Goal: Information Seeking & Learning: Learn about a topic

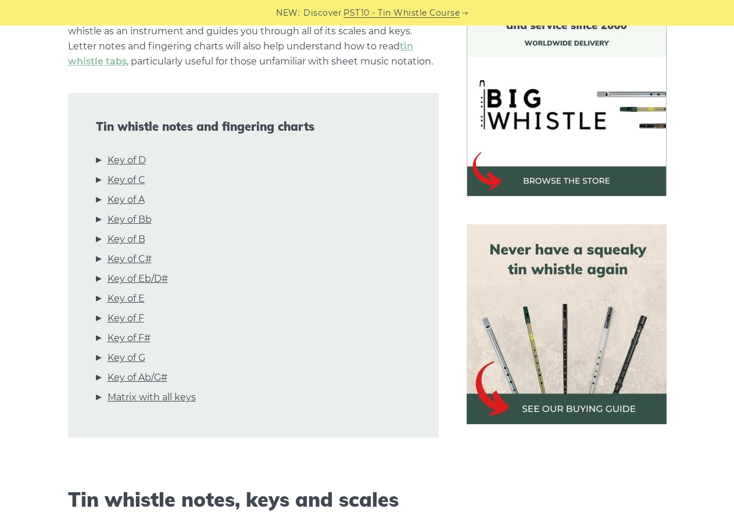
scroll to position [415, 0]
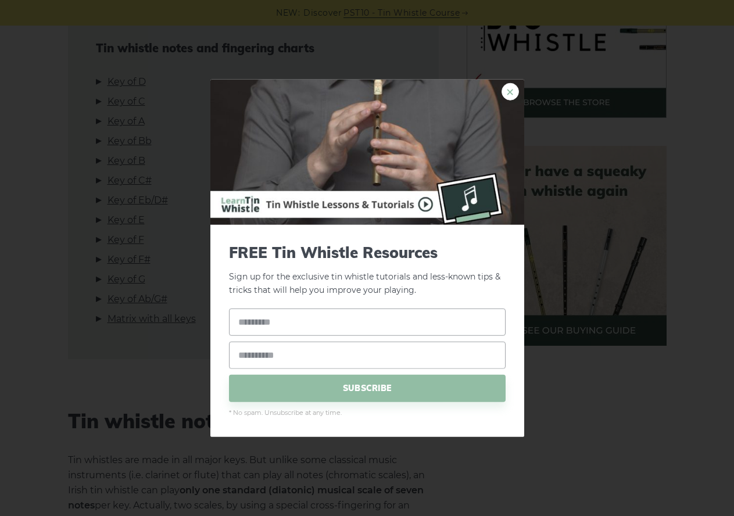
click at [511, 89] on link "×" at bounding box center [509, 91] width 17 height 17
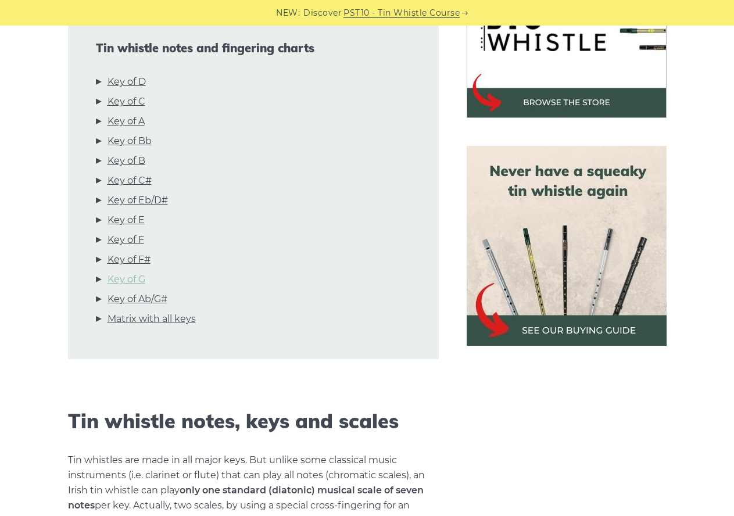
click at [127, 278] on link "Key of G" at bounding box center [126, 279] width 38 height 15
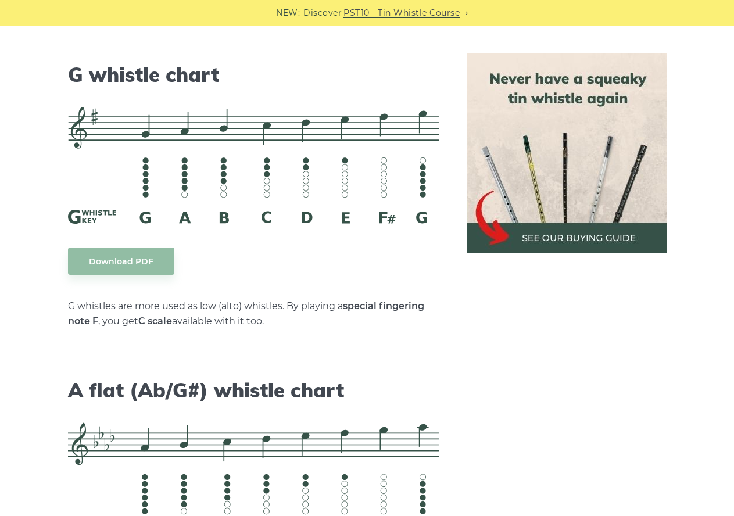
scroll to position [5942, 0]
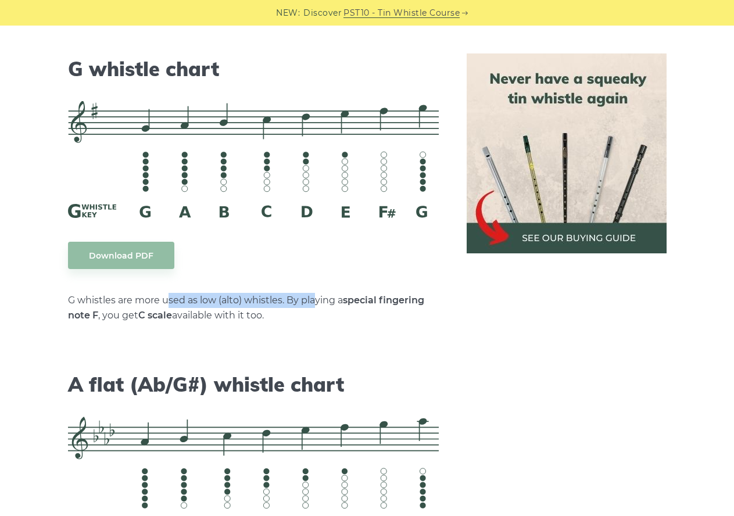
drag, startPoint x: 170, startPoint y: 286, endPoint x: 315, endPoint y: 288, distance: 145.2
click at [315, 293] on p "G whistles are more used as low (alto) whistles. By playing a special fingering…" at bounding box center [253, 308] width 371 height 30
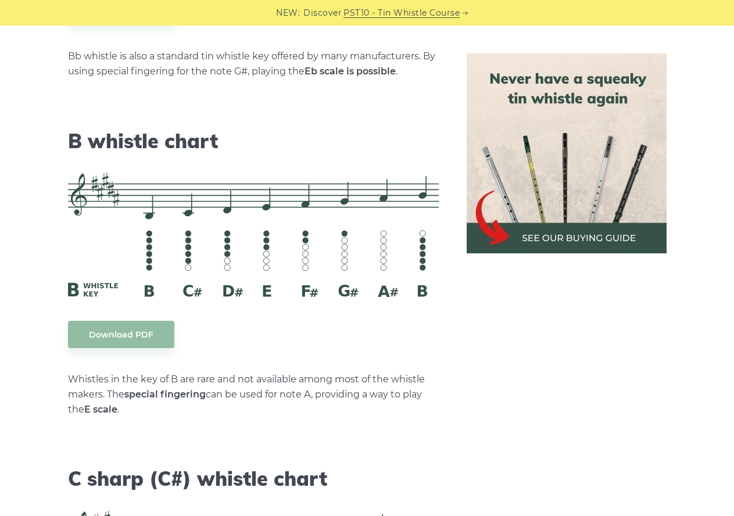
scroll to position [3453, 0]
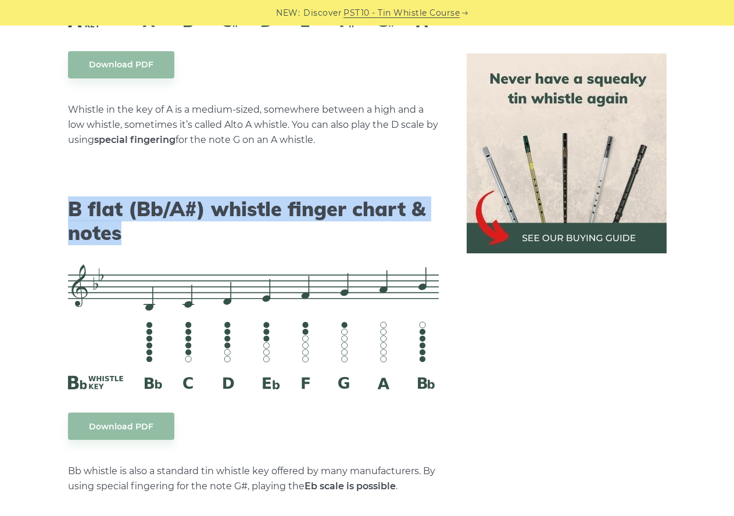
drag, startPoint x: 73, startPoint y: 213, endPoint x: 154, endPoint y: 229, distance: 82.4
click at [154, 229] on h2 "B flat (Bb/A#) whistle finger chart & notes" at bounding box center [253, 222] width 371 height 48
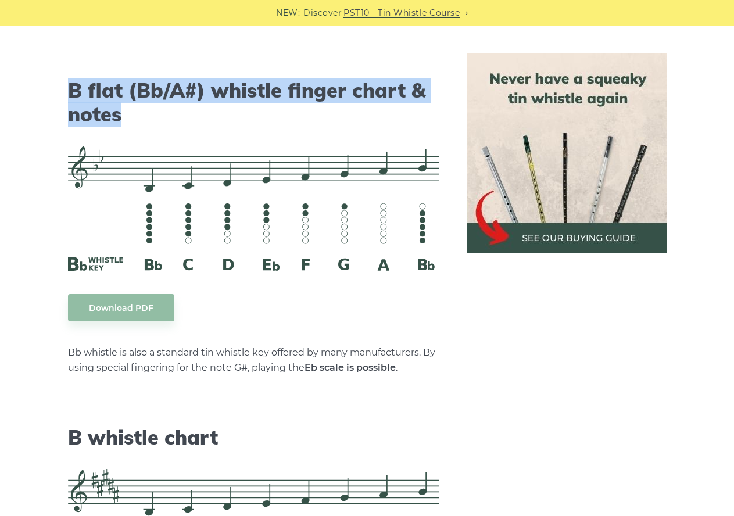
scroll to position [3513, 0]
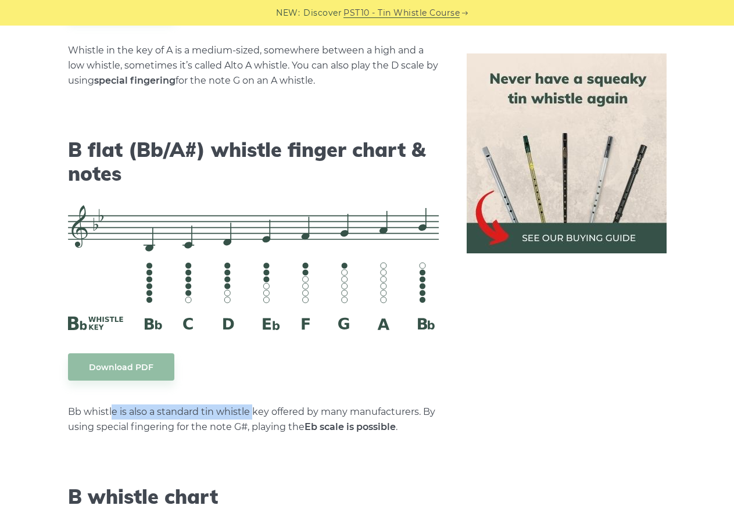
drag, startPoint x: 112, startPoint y: 411, endPoint x: 254, endPoint y: 418, distance: 141.9
click at [254, 418] on p "Bb whistle is also a standard tin whistle key offered by many manufacturers. By…" at bounding box center [253, 419] width 371 height 30
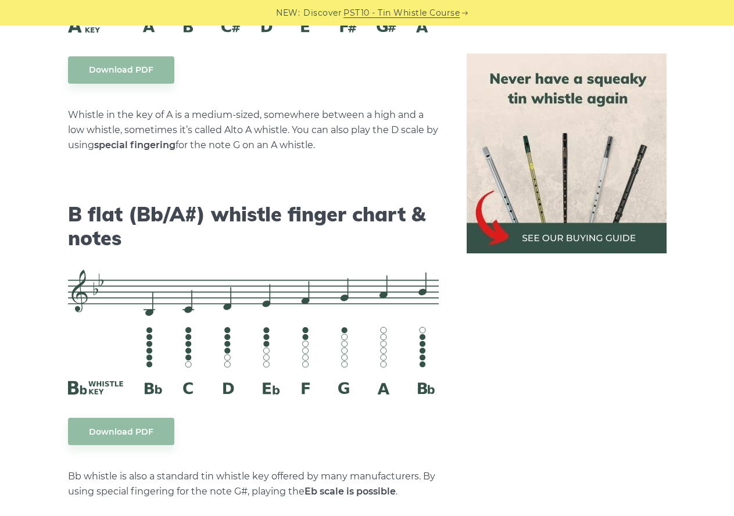
scroll to position [3394, 0]
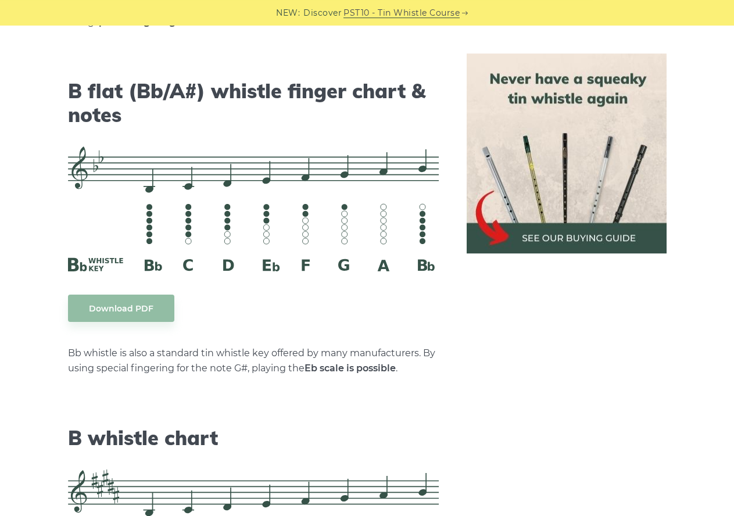
drag, startPoint x: 2, startPoint y: 330, endPoint x: -2, endPoint y: 350, distance: 20.2
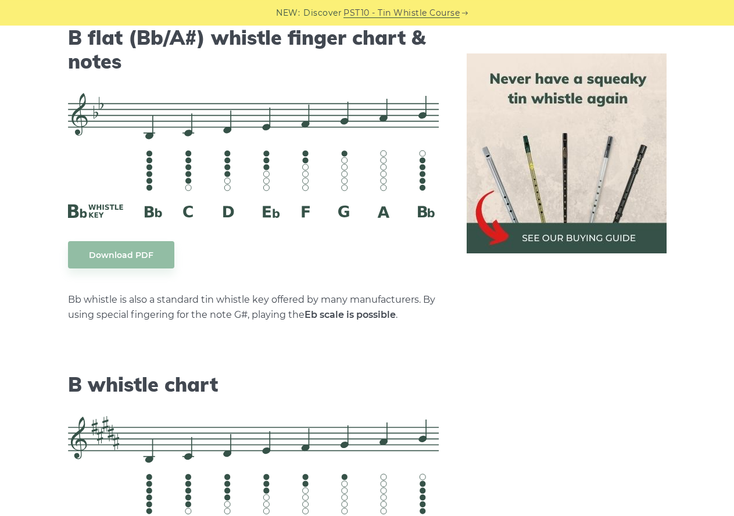
drag, startPoint x: 21, startPoint y: 346, endPoint x: 27, endPoint y: 357, distance: 12.8
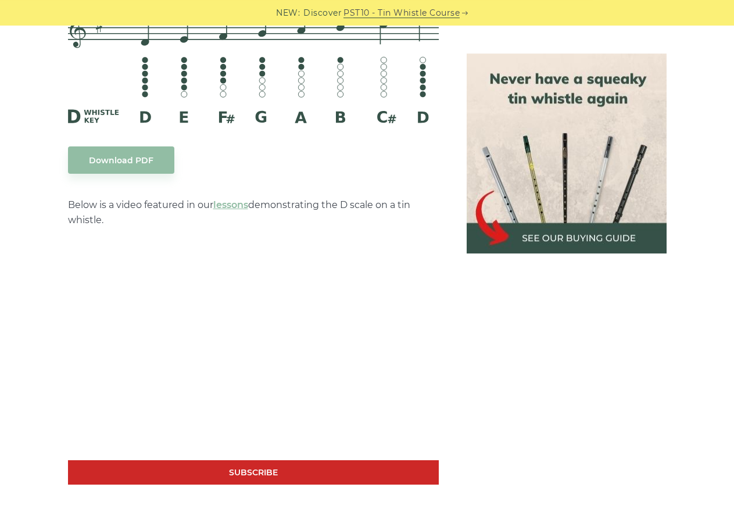
scroll to position [1732, 0]
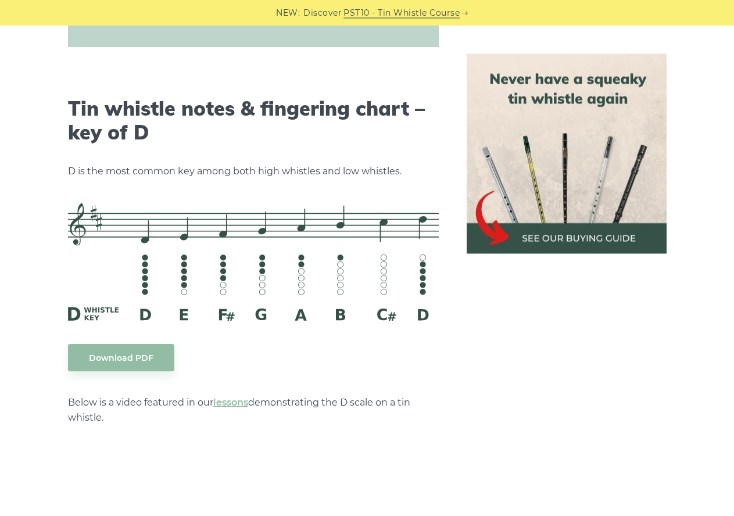
drag, startPoint x: 26, startPoint y: 271, endPoint x: 15, endPoint y: 281, distance: 14.4
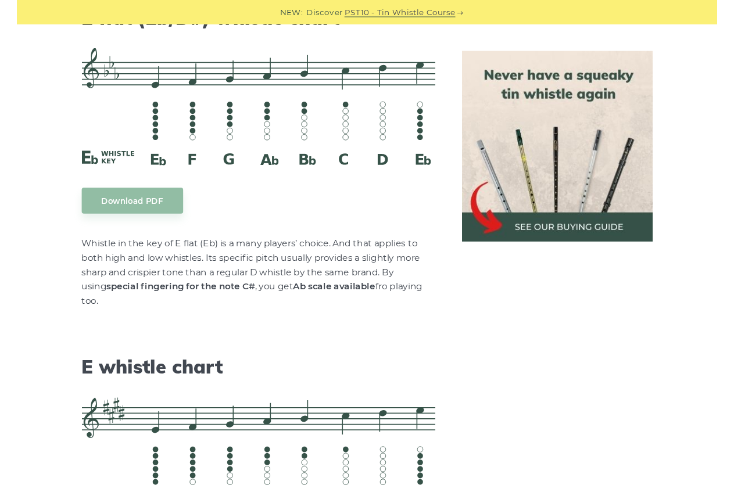
scroll to position [4733, 0]
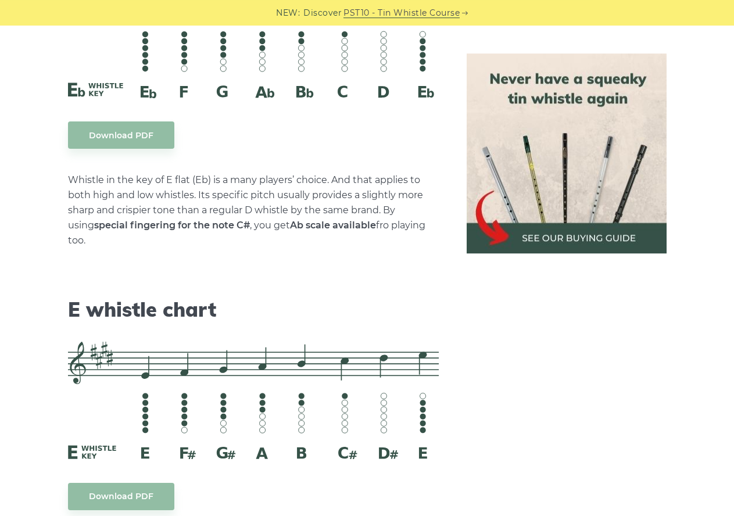
drag, startPoint x: 36, startPoint y: 329, endPoint x: 31, endPoint y: 371, distance: 42.1
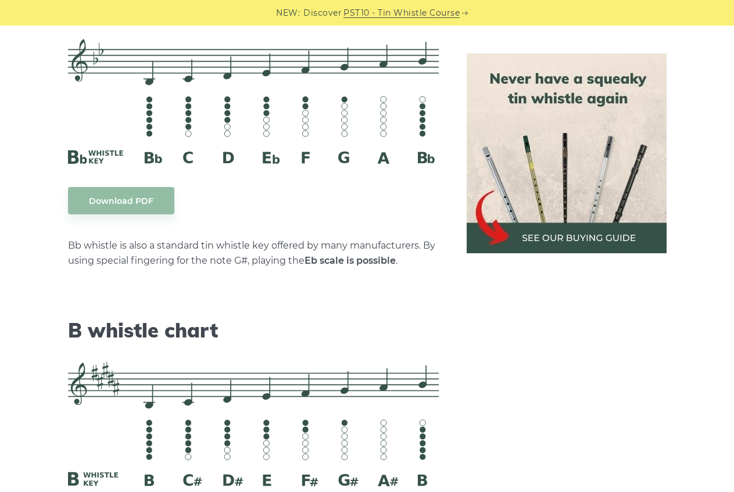
scroll to position [629, 0]
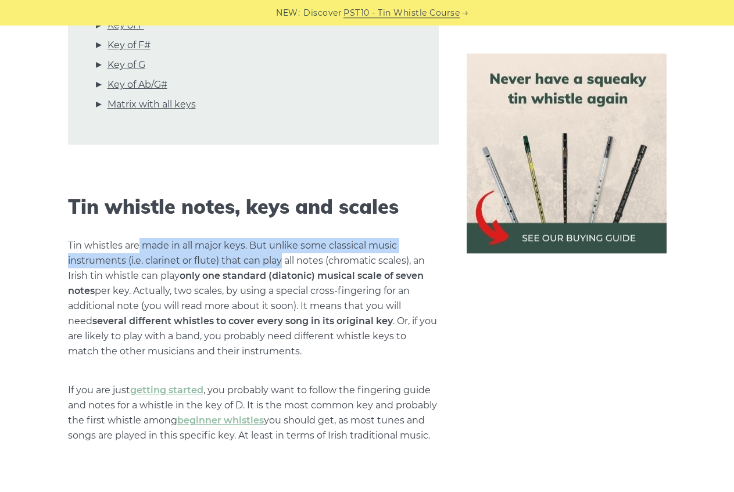
drag, startPoint x: 139, startPoint y: 247, endPoint x: 282, endPoint y: 259, distance: 144.0
click at [282, 259] on p "Tin whistles are made in all major keys. But unlike some classical music instru…" at bounding box center [253, 298] width 371 height 121
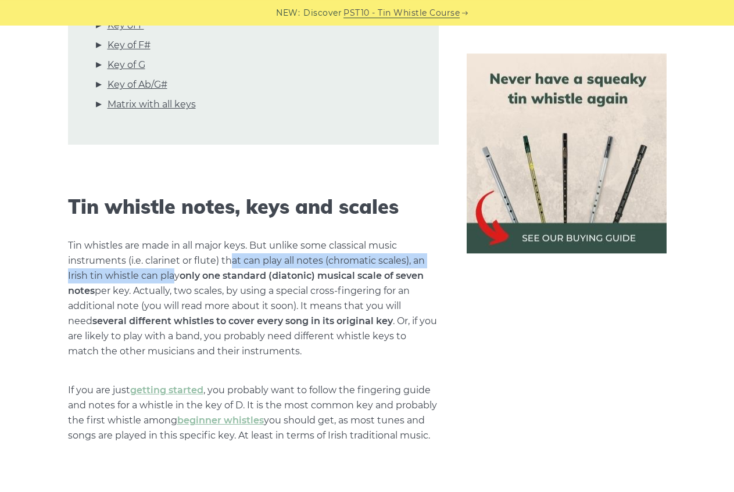
drag, startPoint x: 228, startPoint y: 259, endPoint x: 174, endPoint y: 274, distance: 56.1
click at [174, 274] on p "Tin whistles are made in all major keys. But unlike some classical music instru…" at bounding box center [253, 298] width 371 height 121
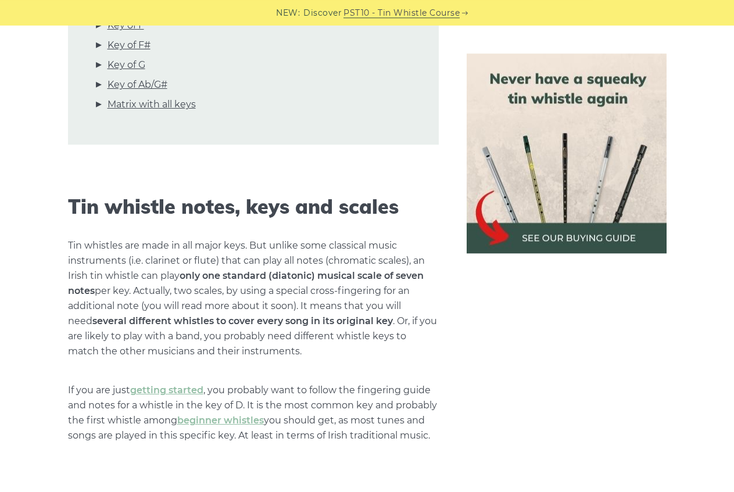
click at [196, 283] on p "Tin whistles are made in all major keys. But unlike some classical music instru…" at bounding box center [253, 298] width 371 height 121
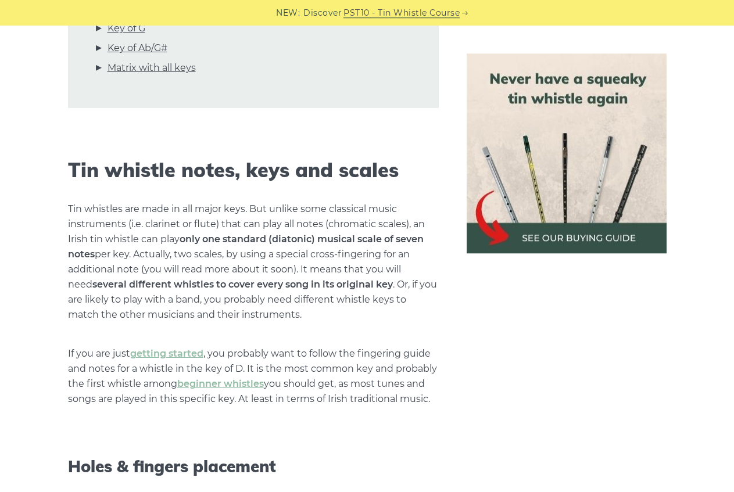
drag, startPoint x: 30, startPoint y: 257, endPoint x: 23, endPoint y: 270, distance: 13.8
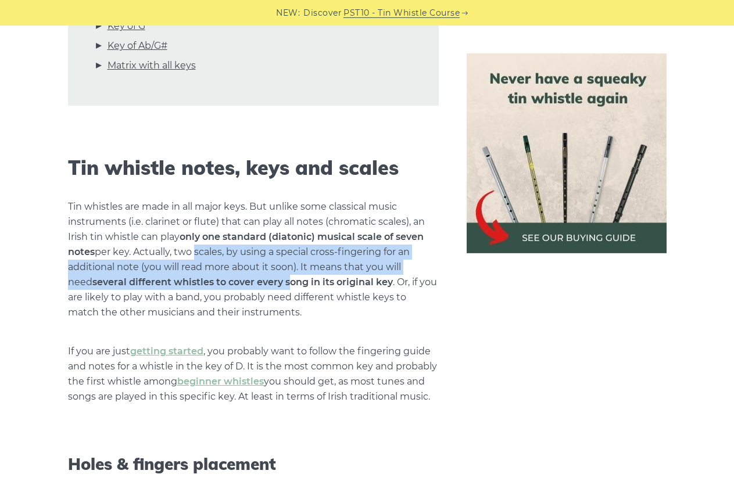
drag, startPoint x: 192, startPoint y: 253, endPoint x: 267, endPoint y: 288, distance: 82.1
click at [267, 288] on p "Tin whistles are made in all major keys. But unlike some classical music instru…" at bounding box center [253, 259] width 371 height 121
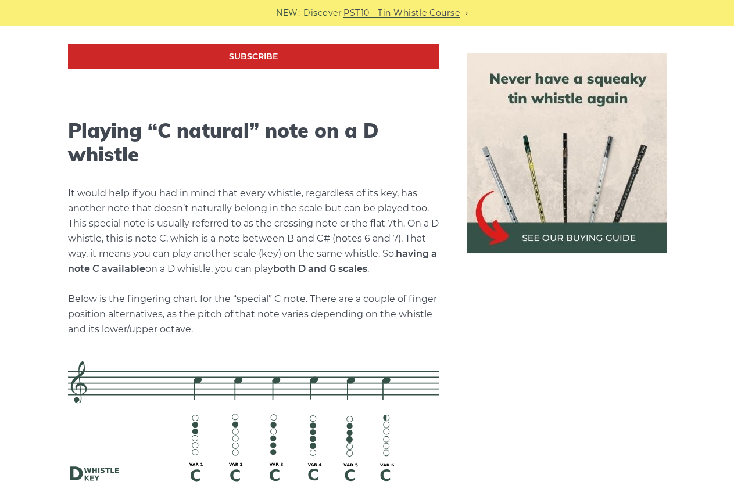
scroll to position [2416, 0]
